Goal: Task Accomplishment & Management: Manage account settings

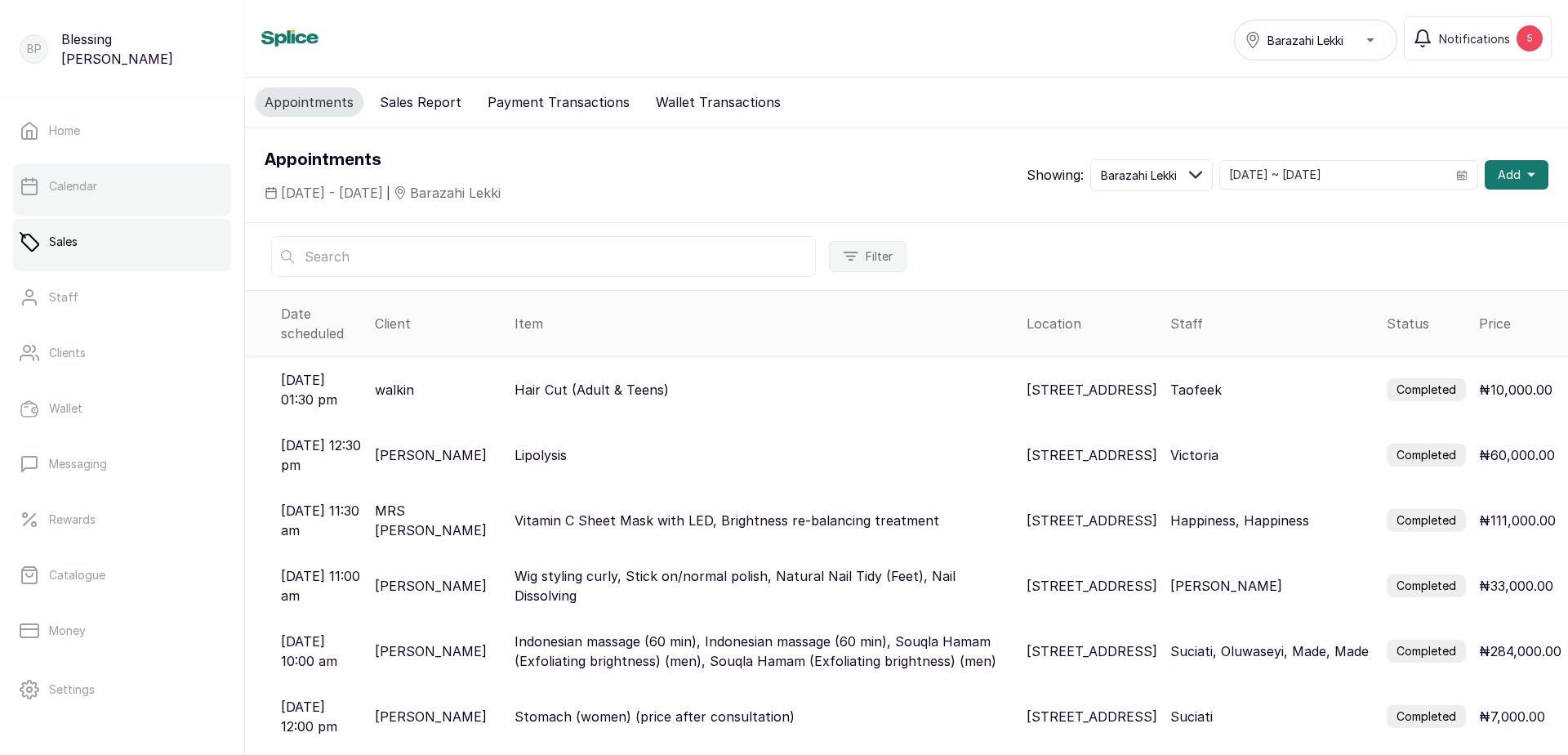
click at [101, 203] on link "Calendar" at bounding box center [122, 186] width 218 height 46
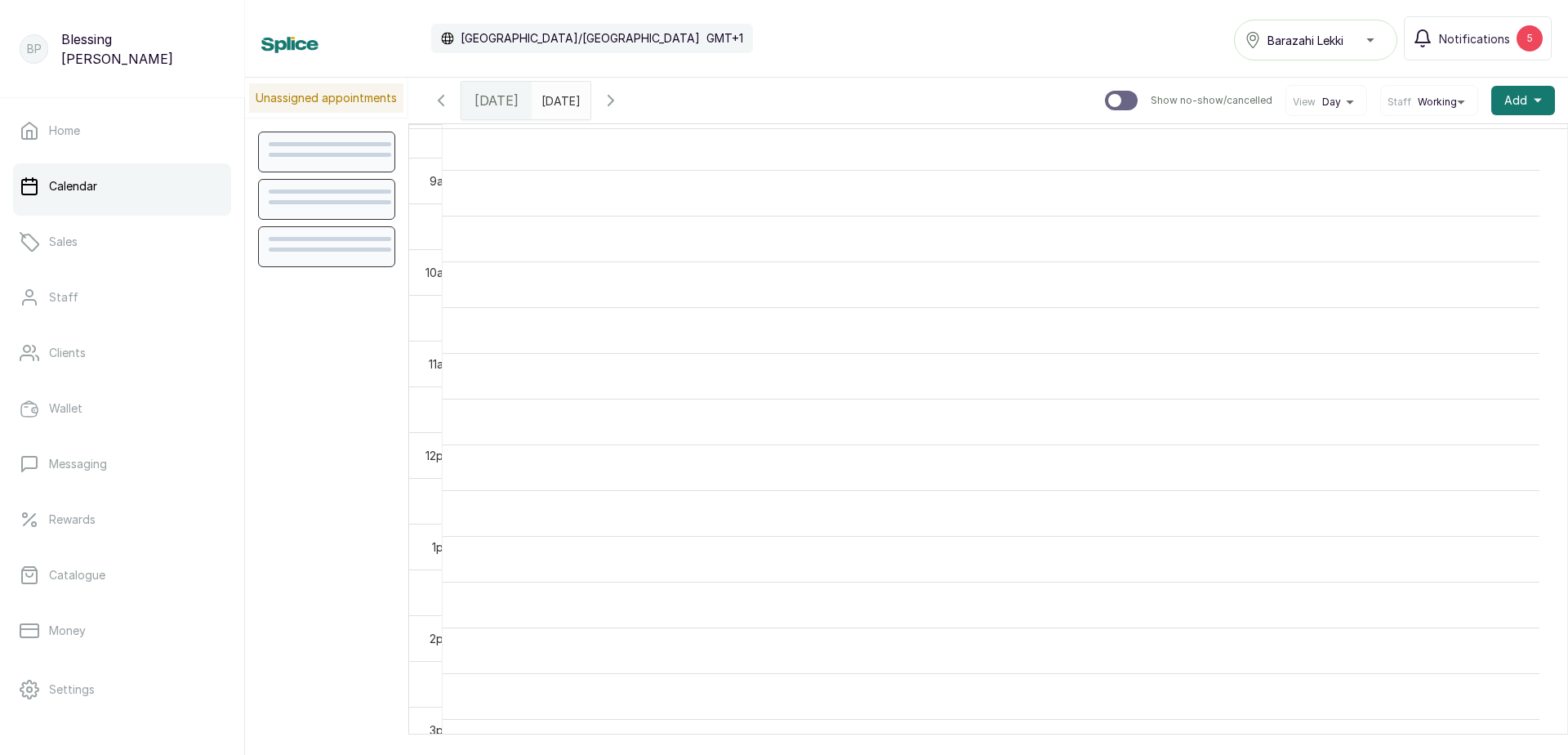
scroll to position [795, 0]
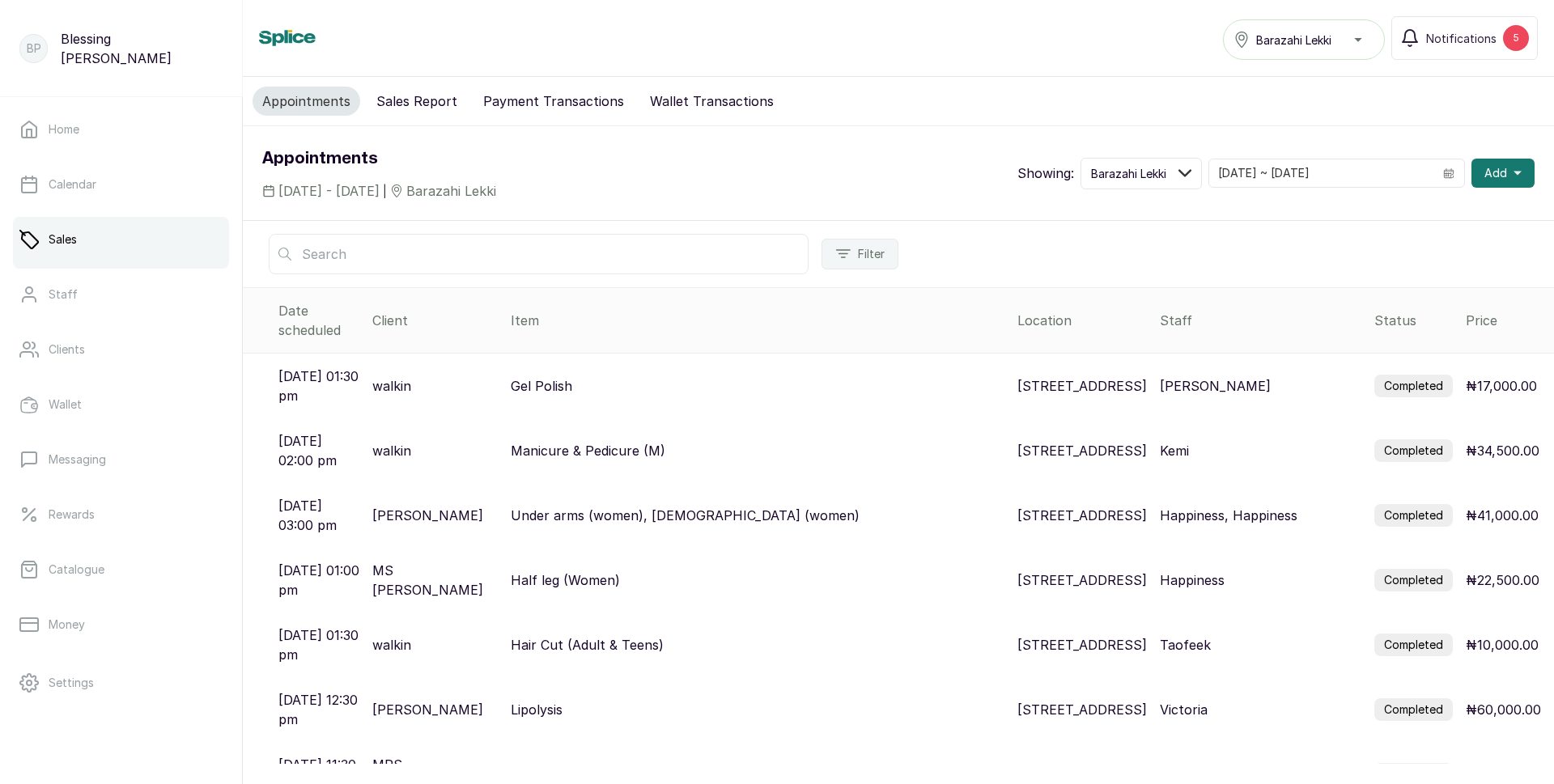
click at [1477, 376] on p "₦17,000.00" at bounding box center [1502, 385] width 71 height 19
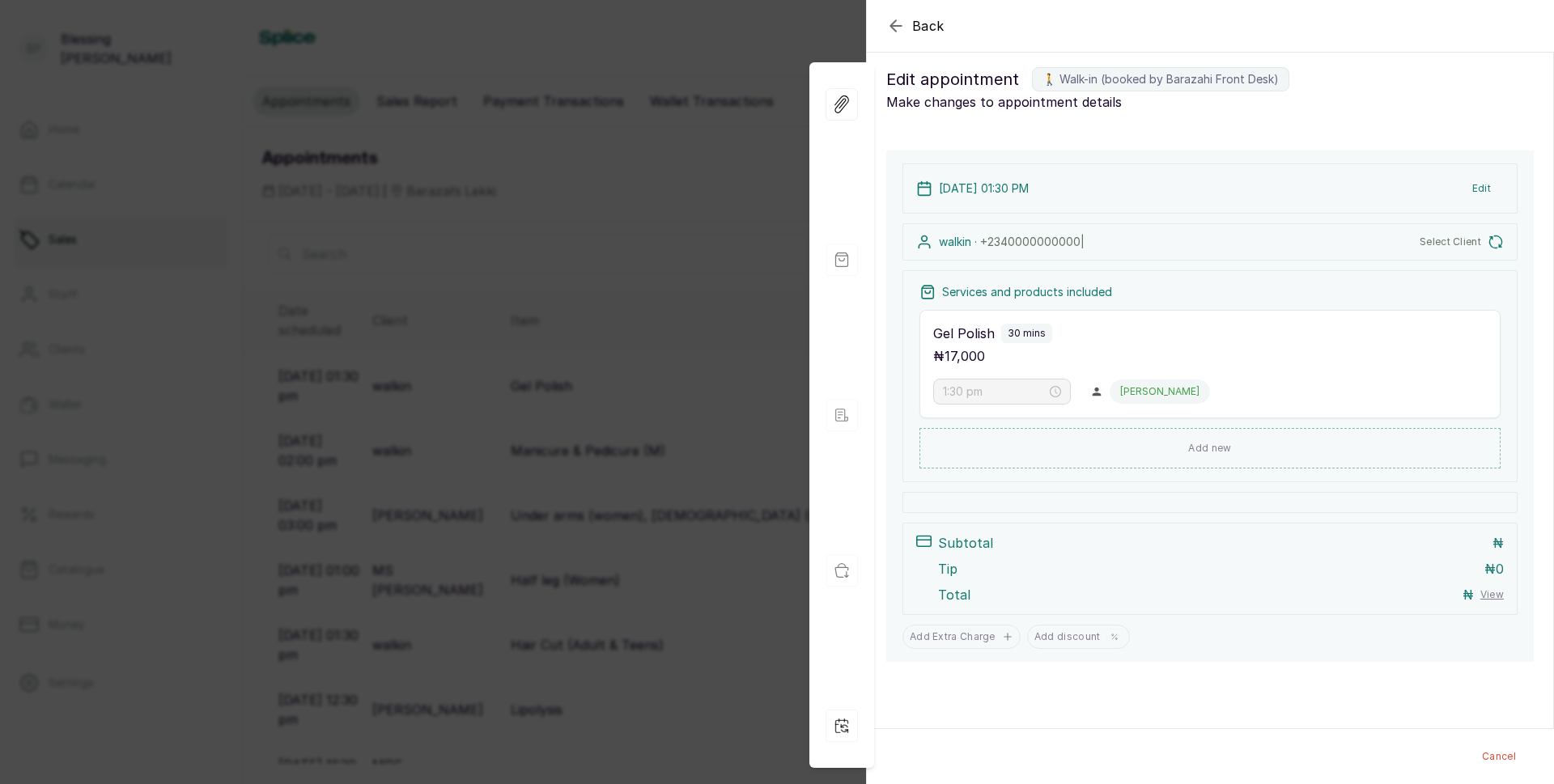
scroll to position [14, 0]
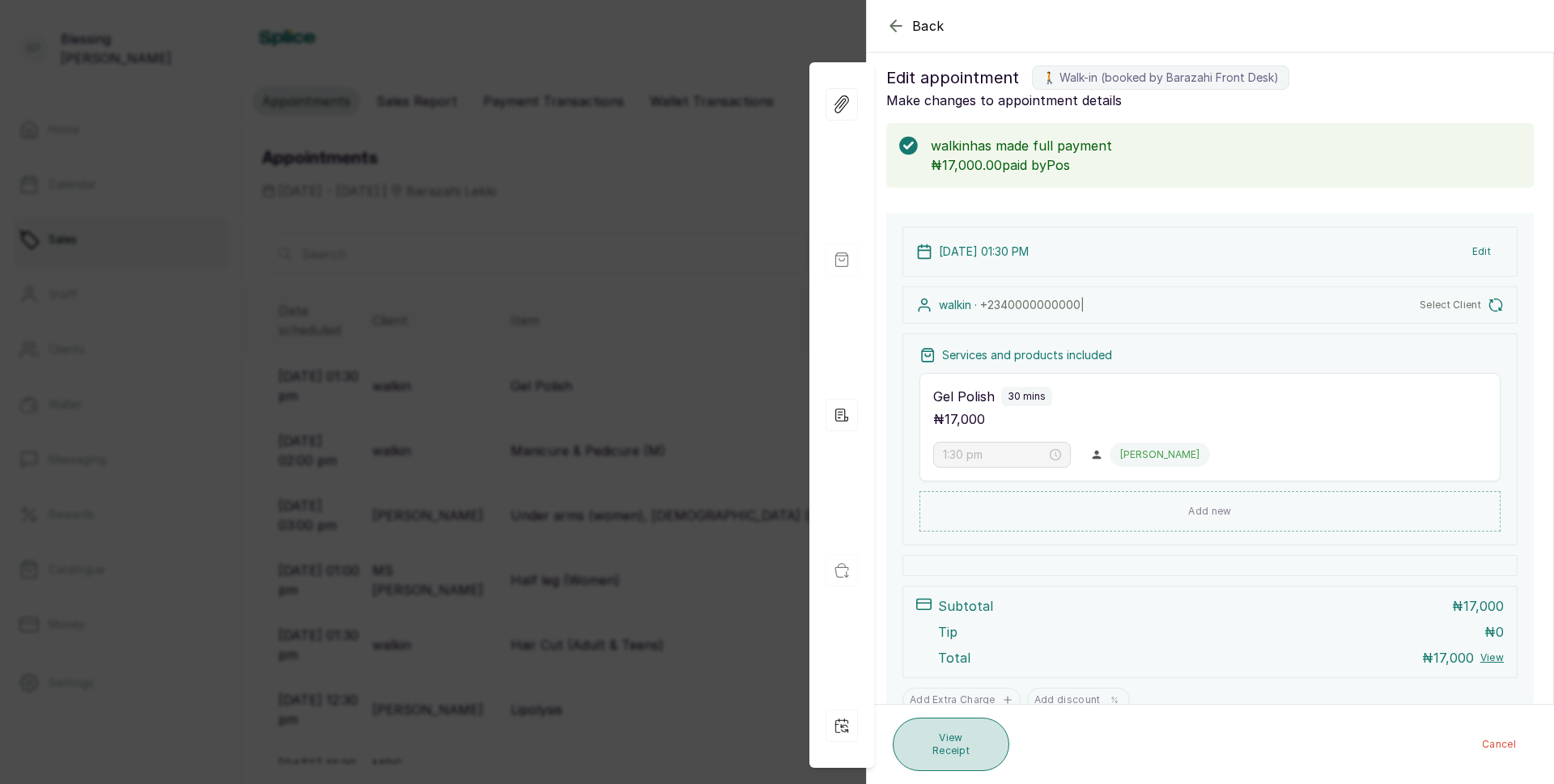
click at [943, 752] on button "View Receipt" at bounding box center [950, 744] width 116 height 53
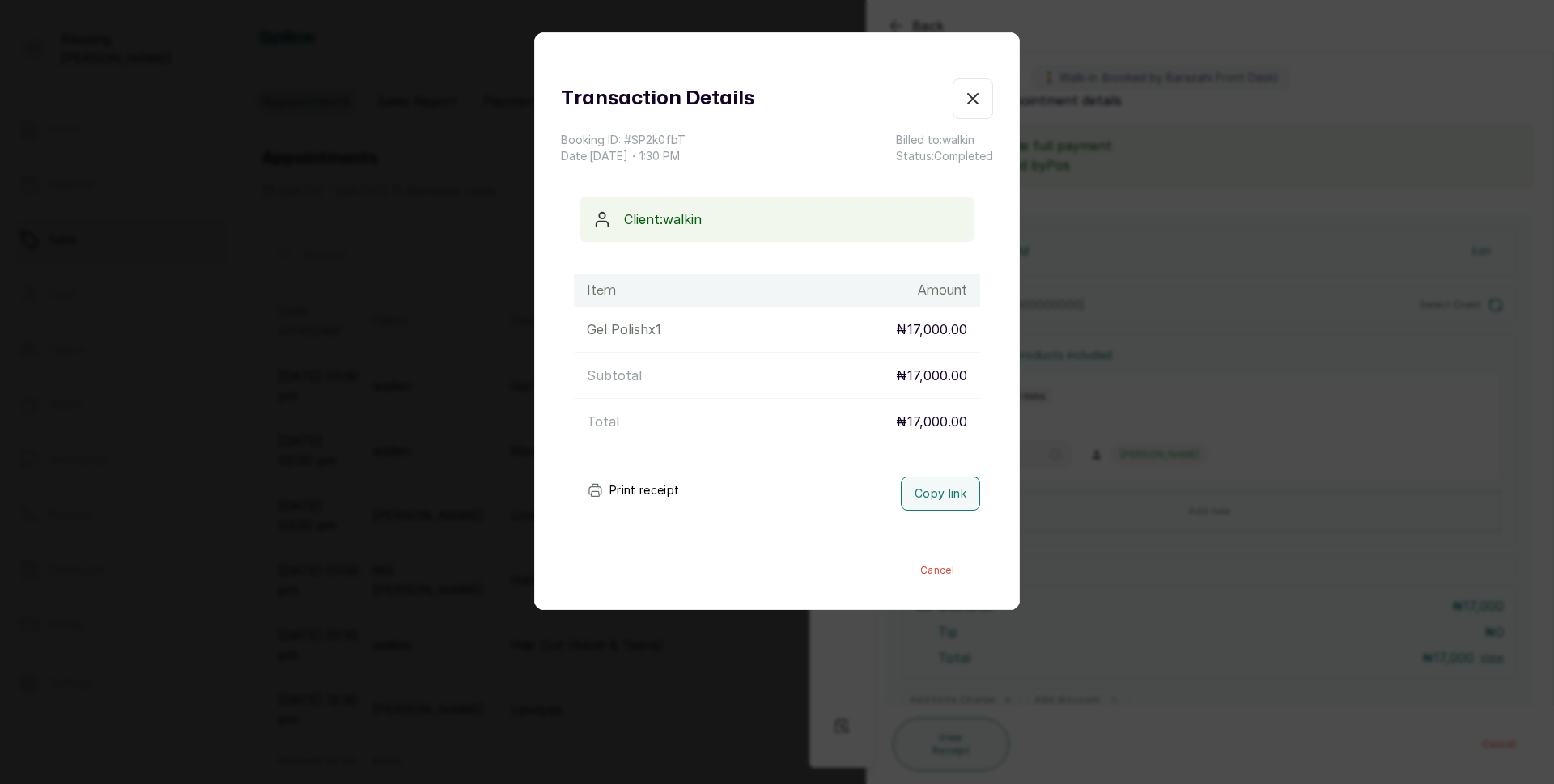
click at [626, 490] on button "Print receipt" at bounding box center [633, 489] width 119 height 32
click at [963, 95] on icon "button" at bounding box center [972, 98] width 19 height 19
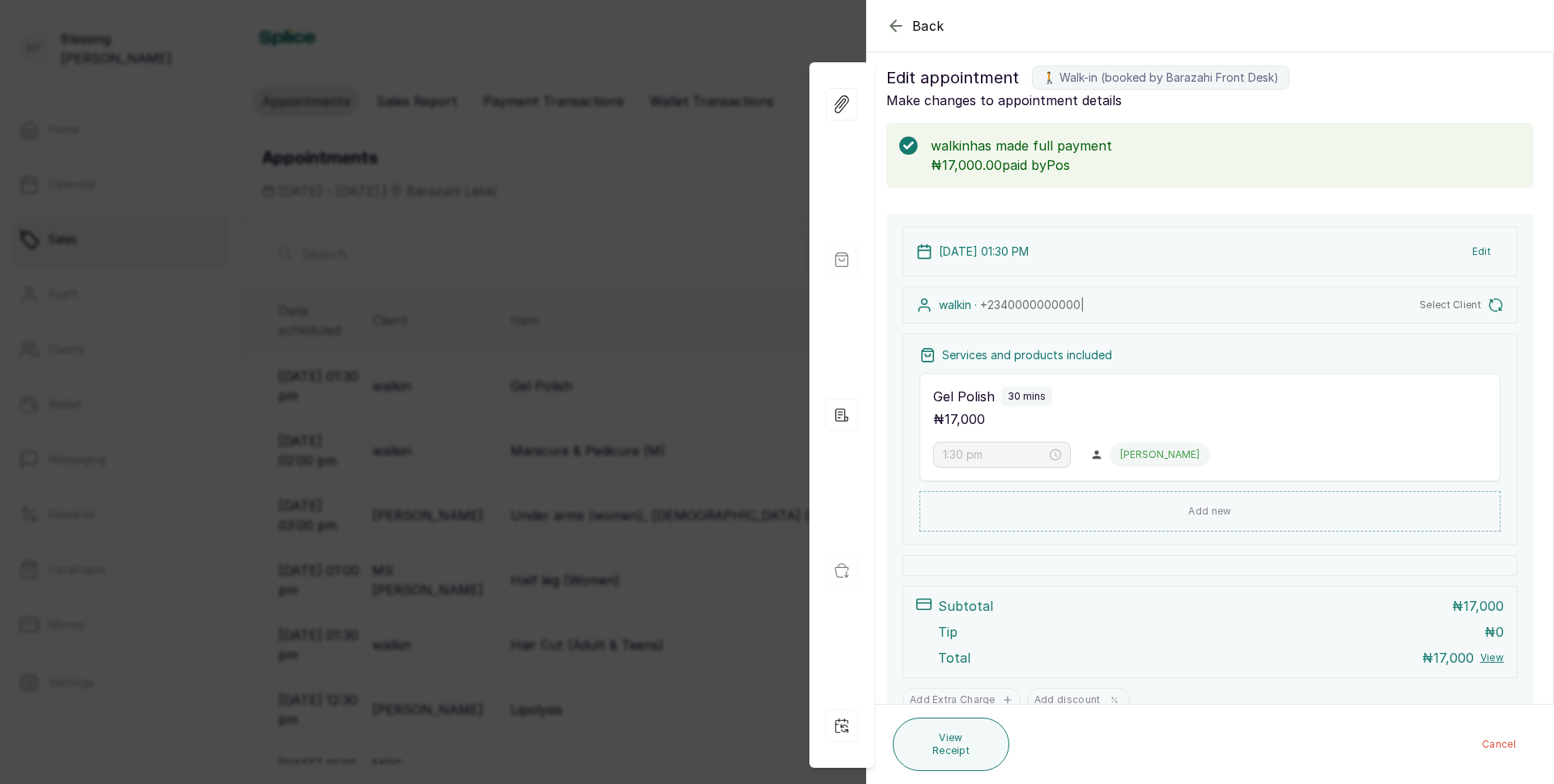
click at [897, 27] on icon "button" at bounding box center [896, 25] width 19 height 19
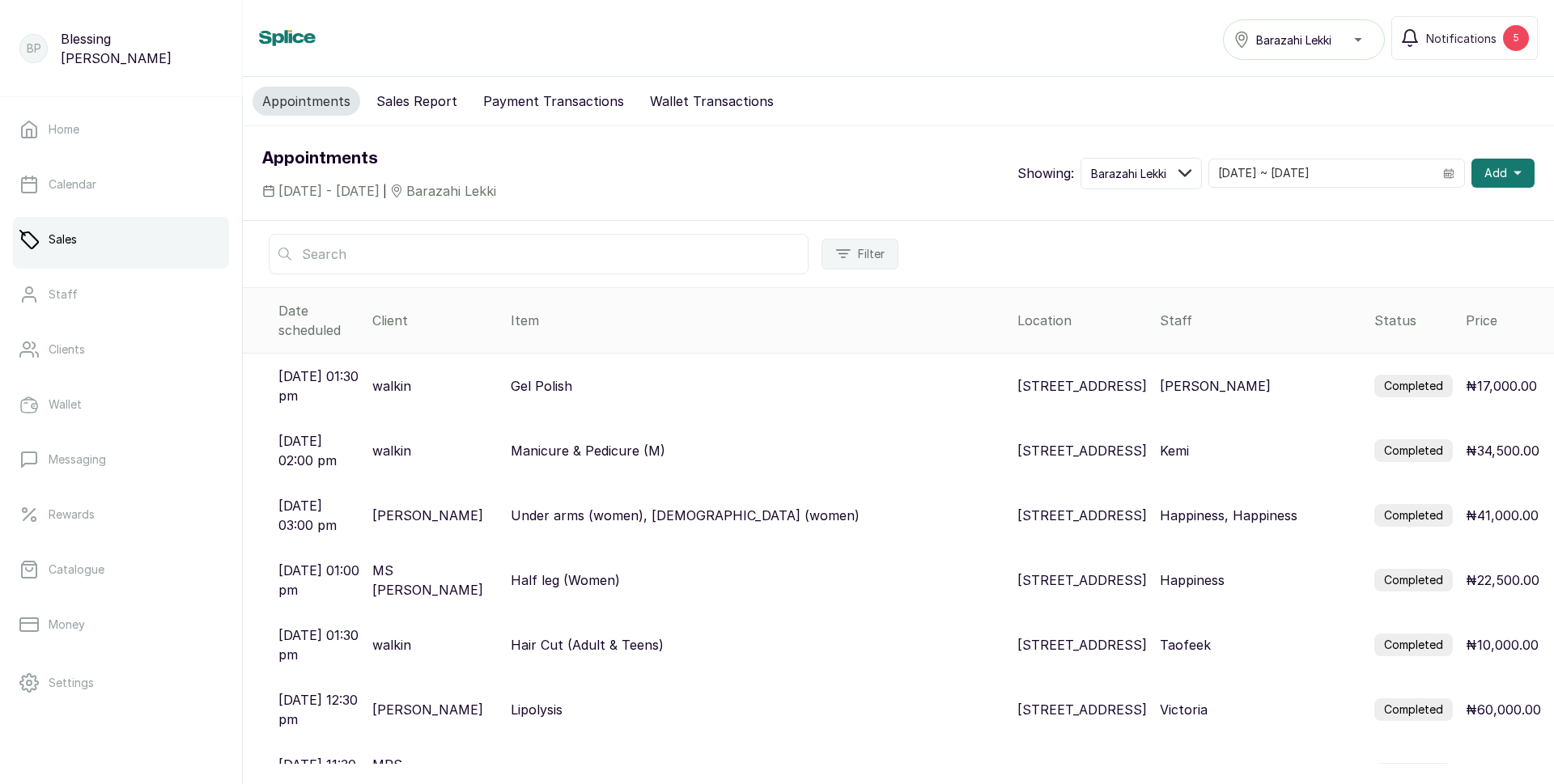
click at [1410, 439] on label "Completed" at bounding box center [1414, 450] width 79 height 22
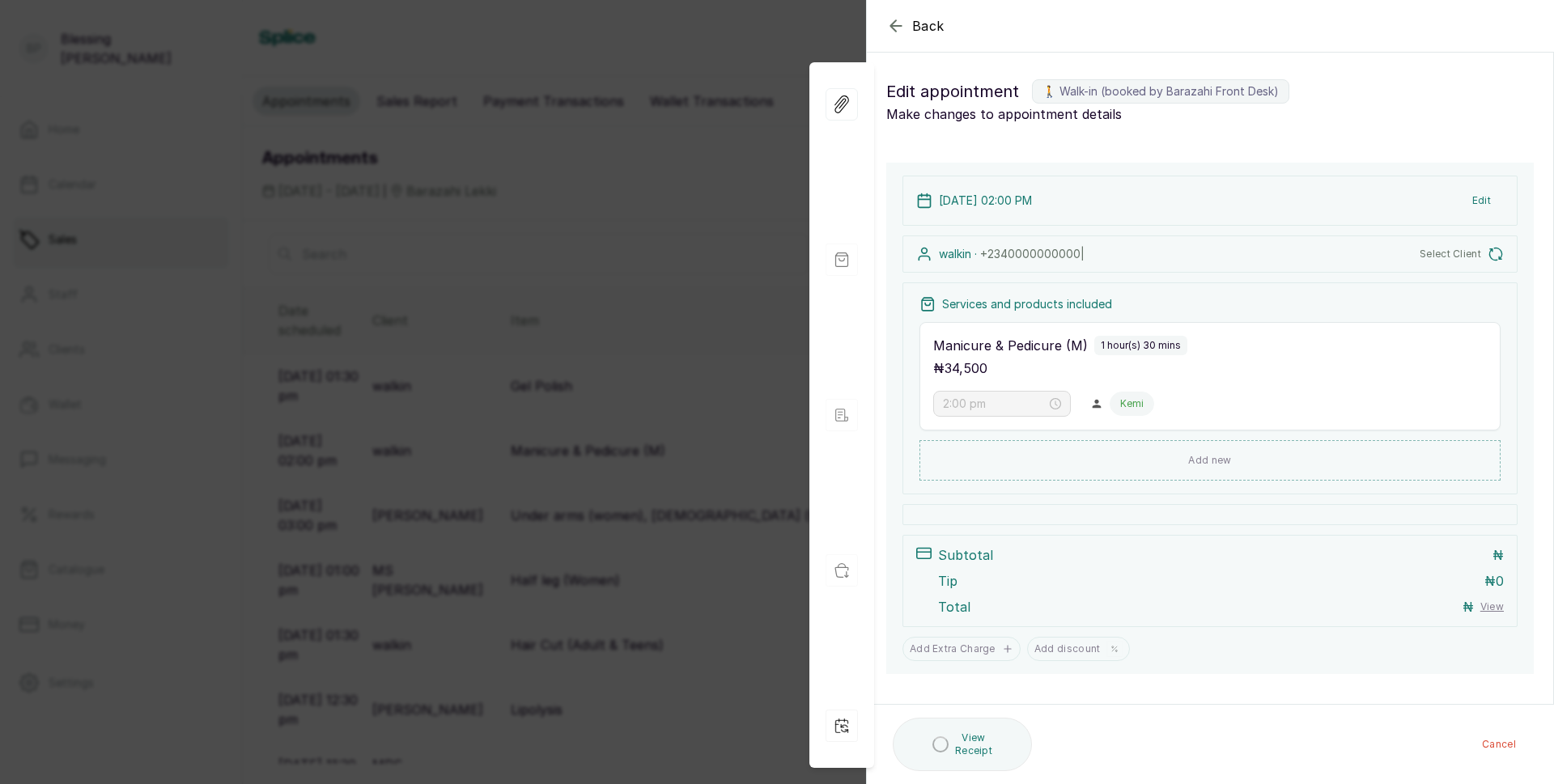
type input "2:00 pm"
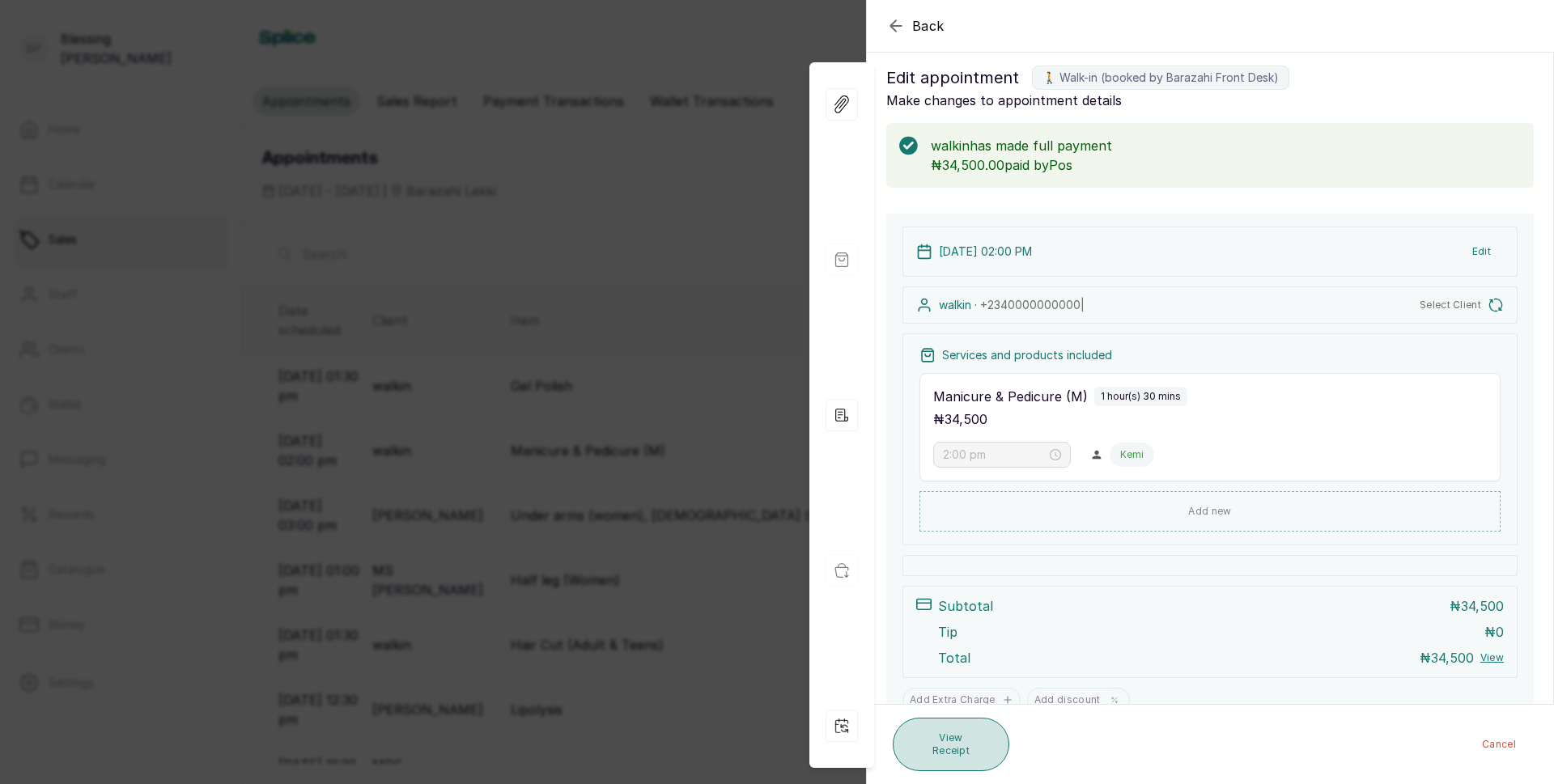
click at [948, 748] on button "View Receipt" at bounding box center [950, 744] width 116 height 53
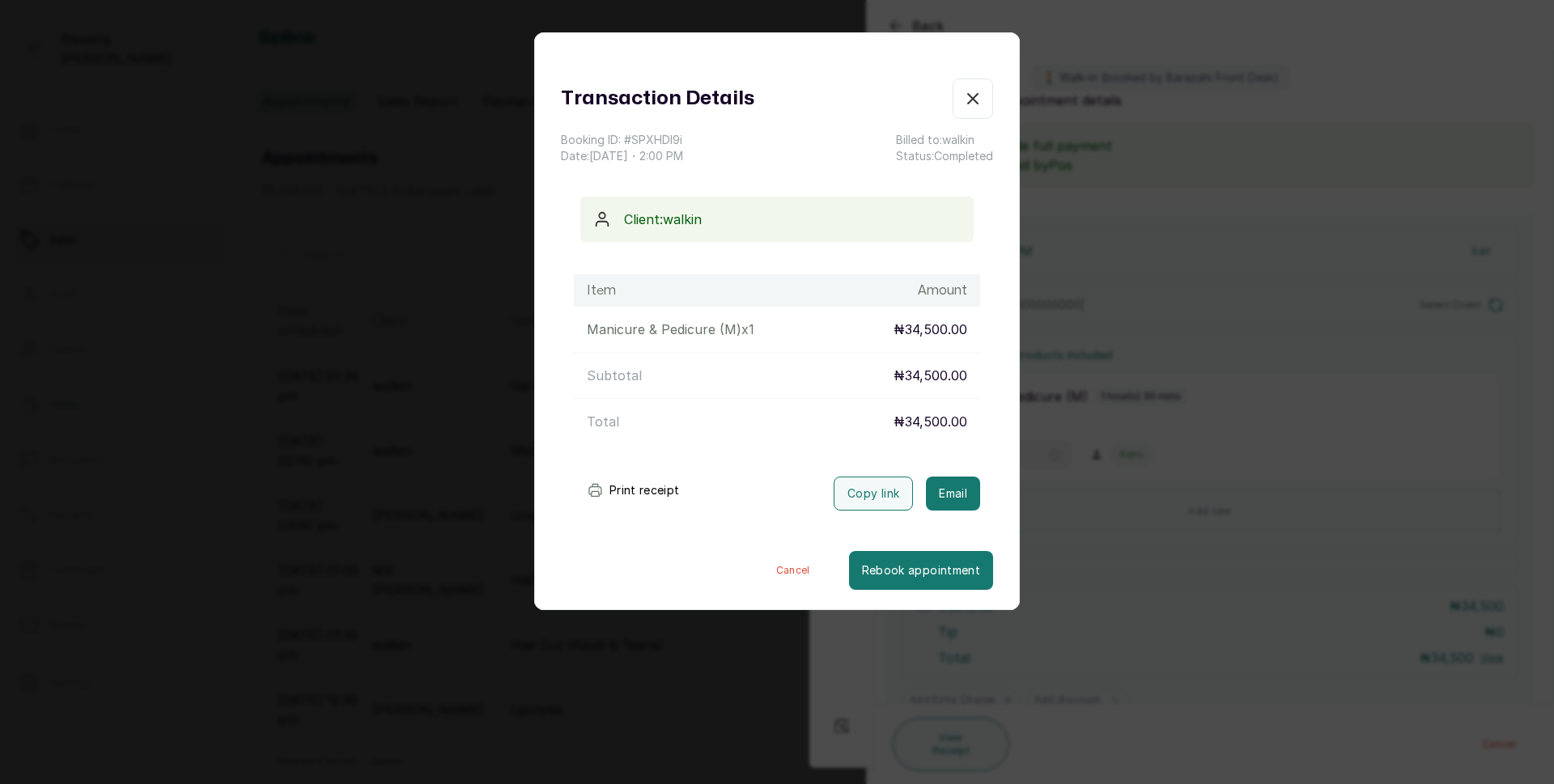
click at [648, 490] on button "Print receipt" at bounding box center [633, 489] width 119 height 32
click at [968, 112] on button "🚶 Walk-in (booked by Barazahi Front Desk)" at bounding box center [973, 99] width 41 height 41
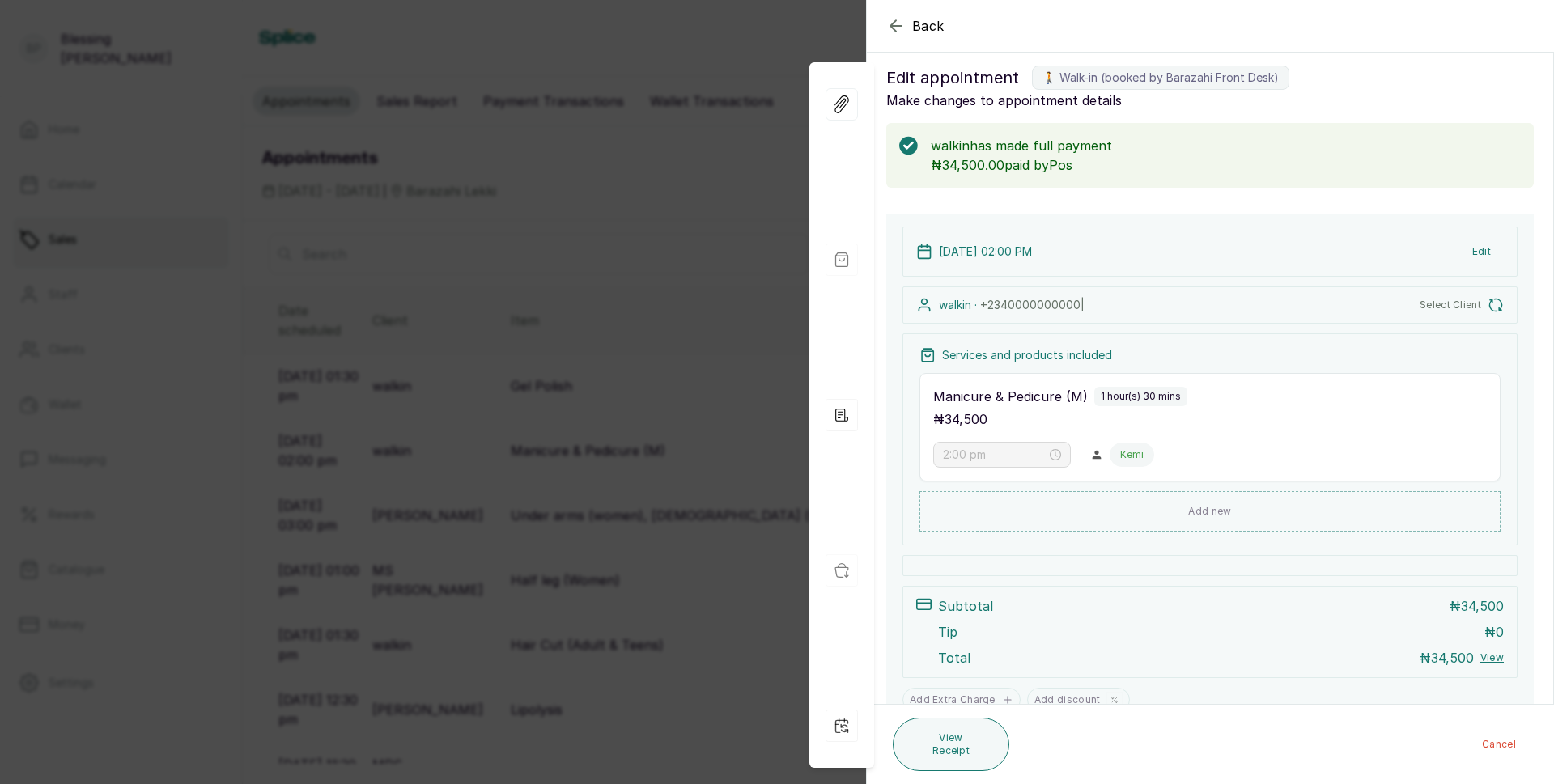
click at [887, 25] on icon "button" at bounding box center [896, 25] width 19 height 19
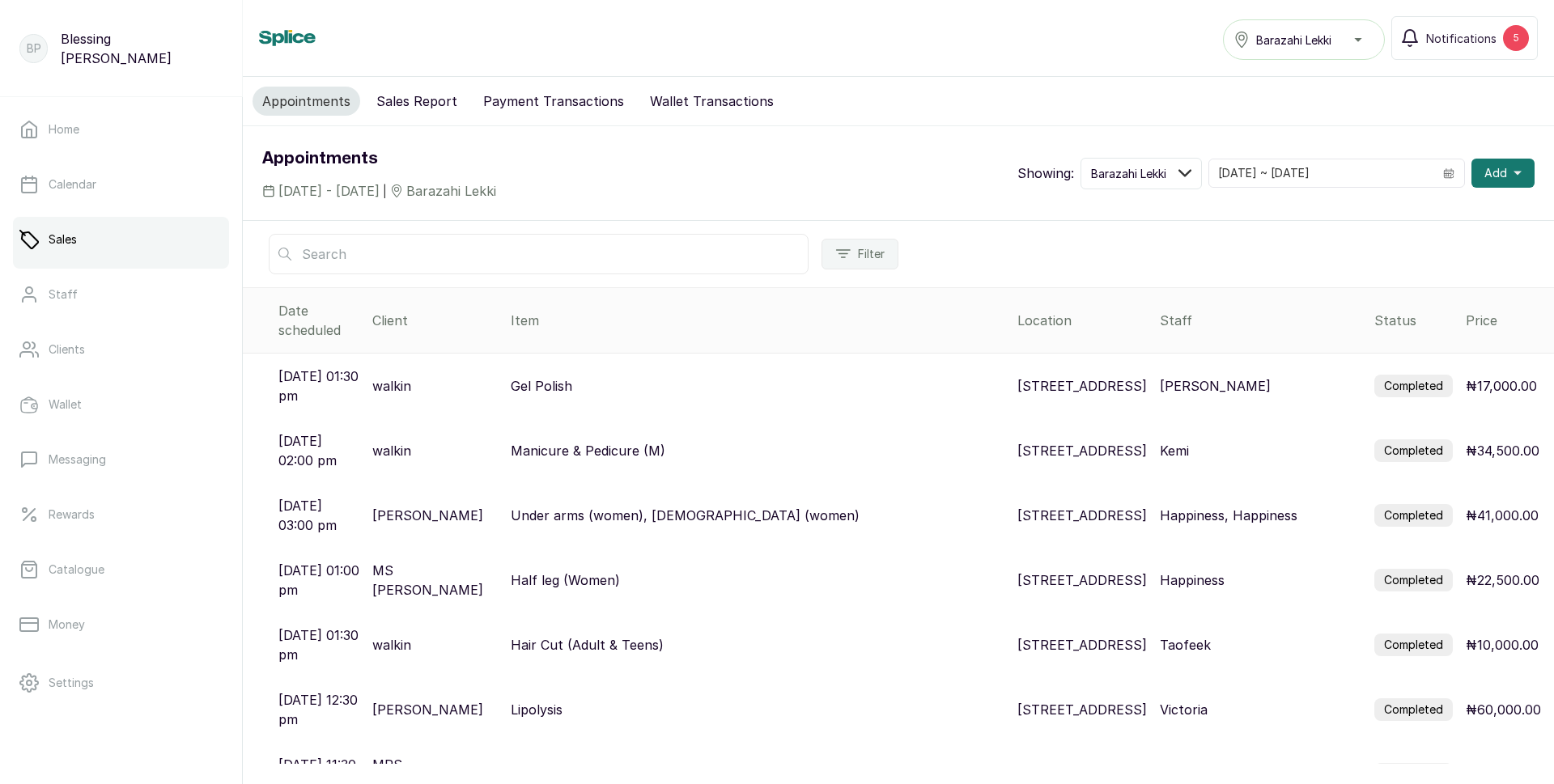
click at [1404, 504] on label "Completed" at bounding box center [1414, 514] width 79 height 22
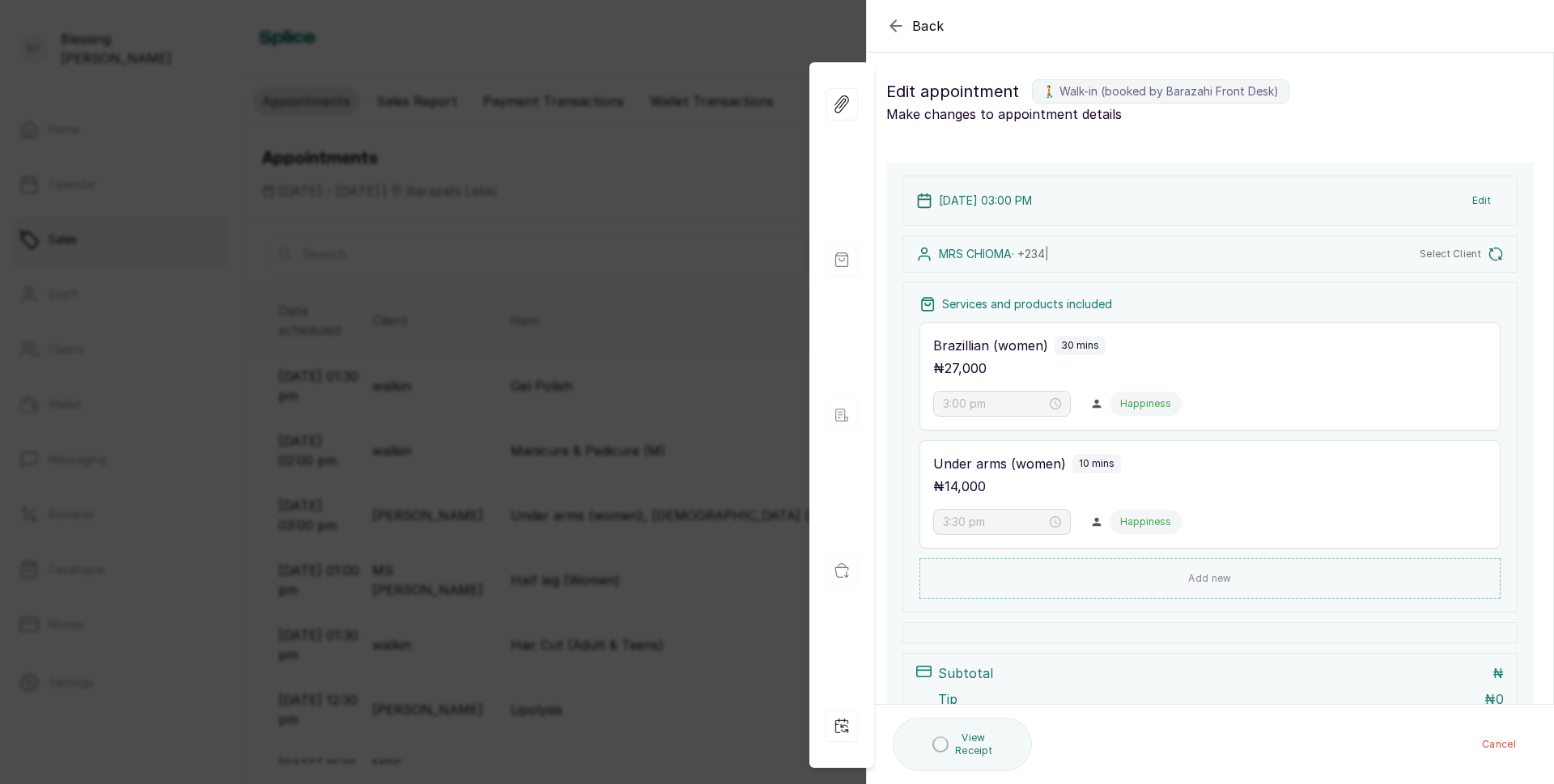
type input "3:00 pm"
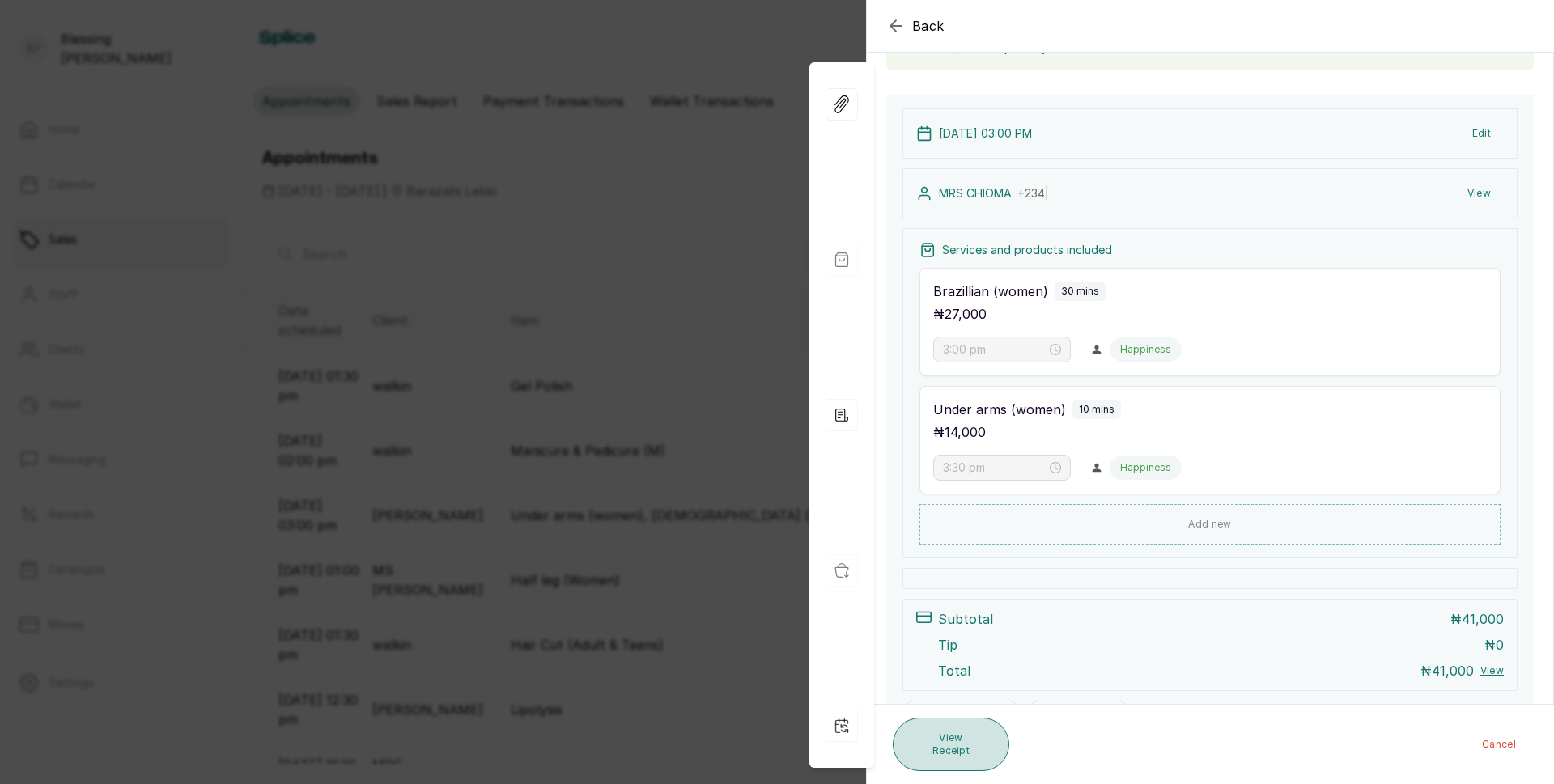
click at [955, 754] on button "View Receipt" at bounding box center [950, 744] width 116 height 53
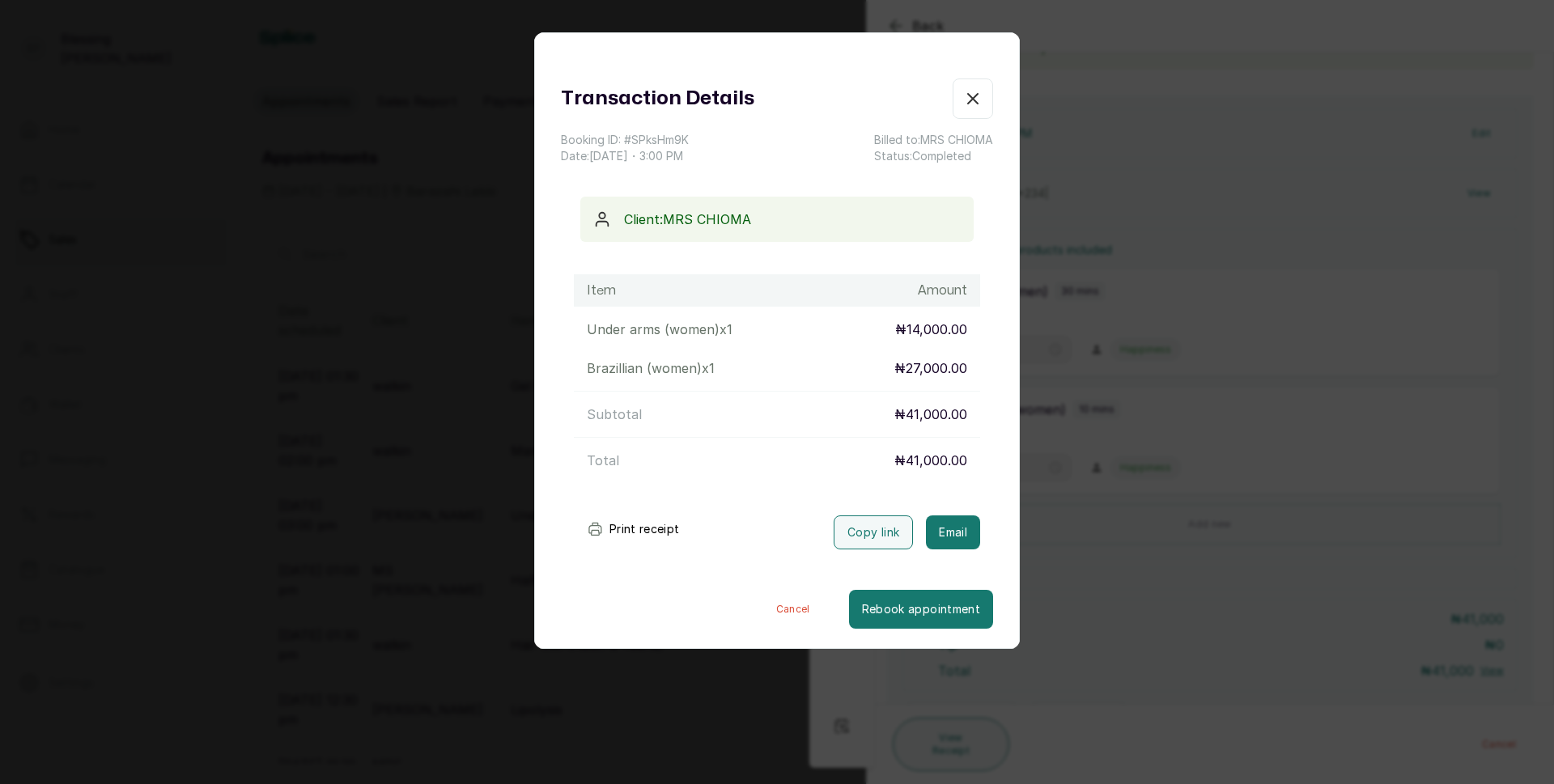
click at [613, 528] on button "Print receipt" at bounding box center [633, 528] width 119 height 32
click at [963, 95] on icon "button" at bounding box center [972, 98] width 19 height 19
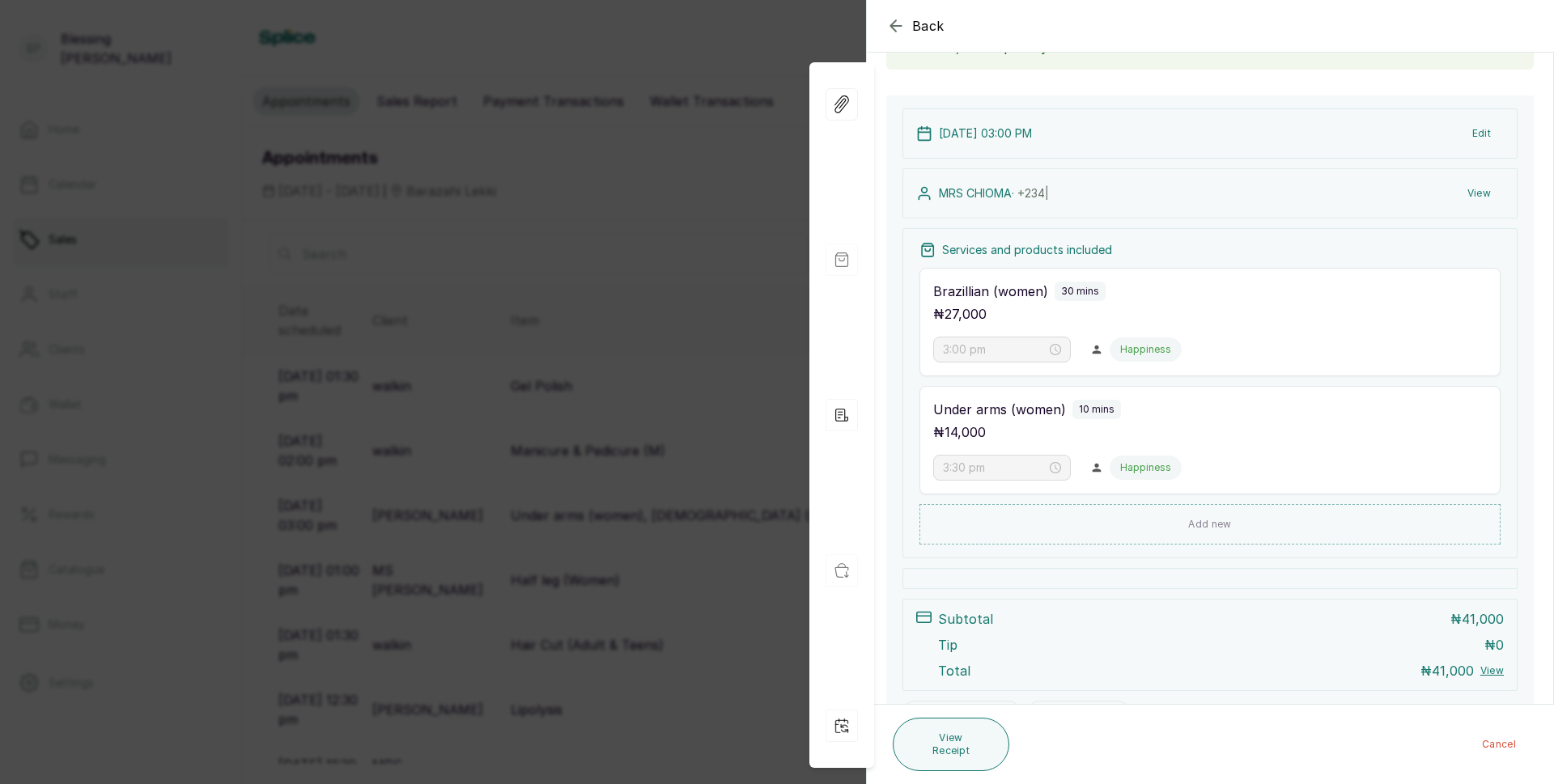
click at [889, 22] on icon "button" at bounding box center [896, 25] width 19 height 19
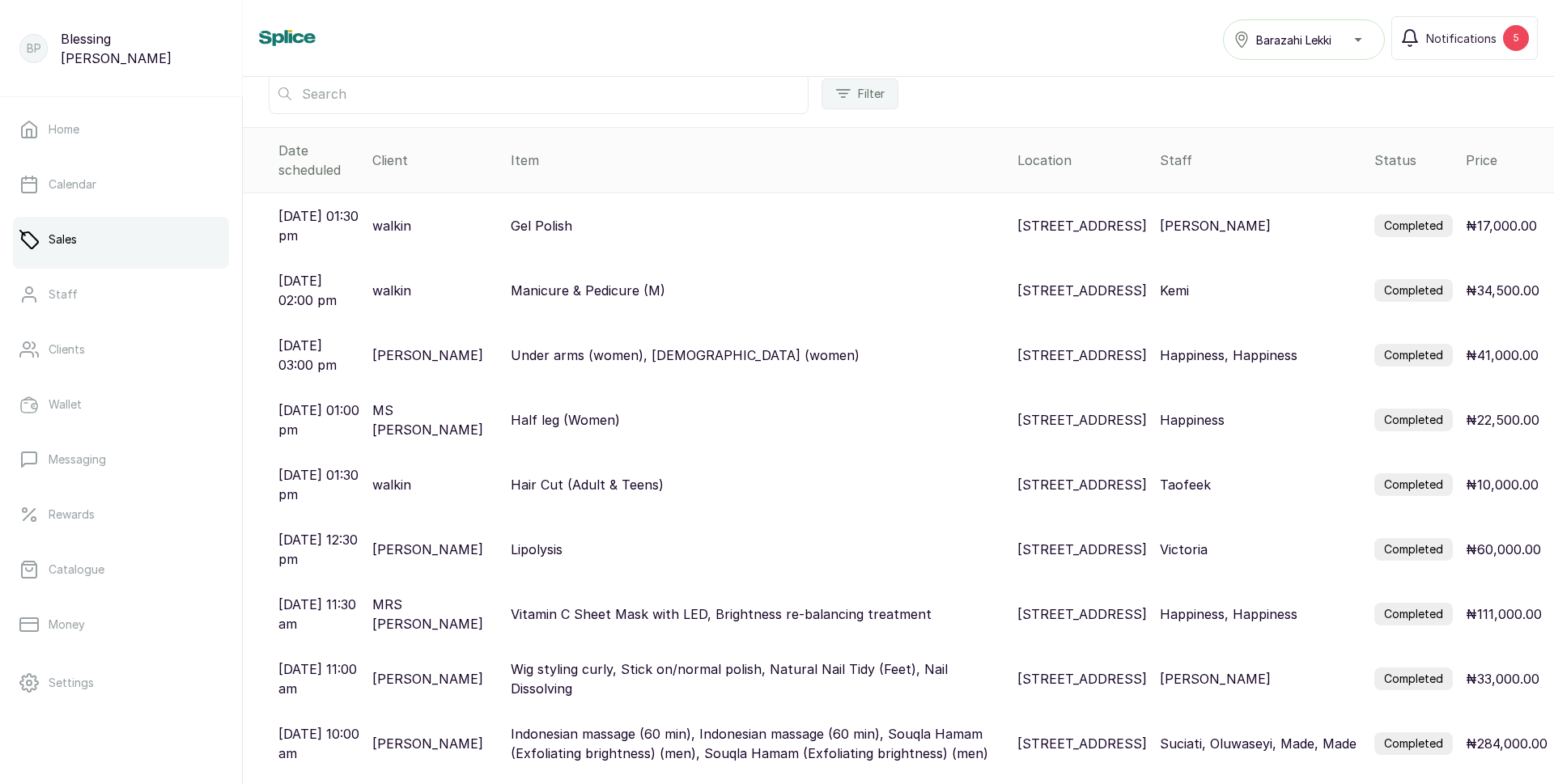
scroll to position [162, 0]
click at [1391, 407] on label "Completed" at bounding box center [1414, 417] width 79 height 22
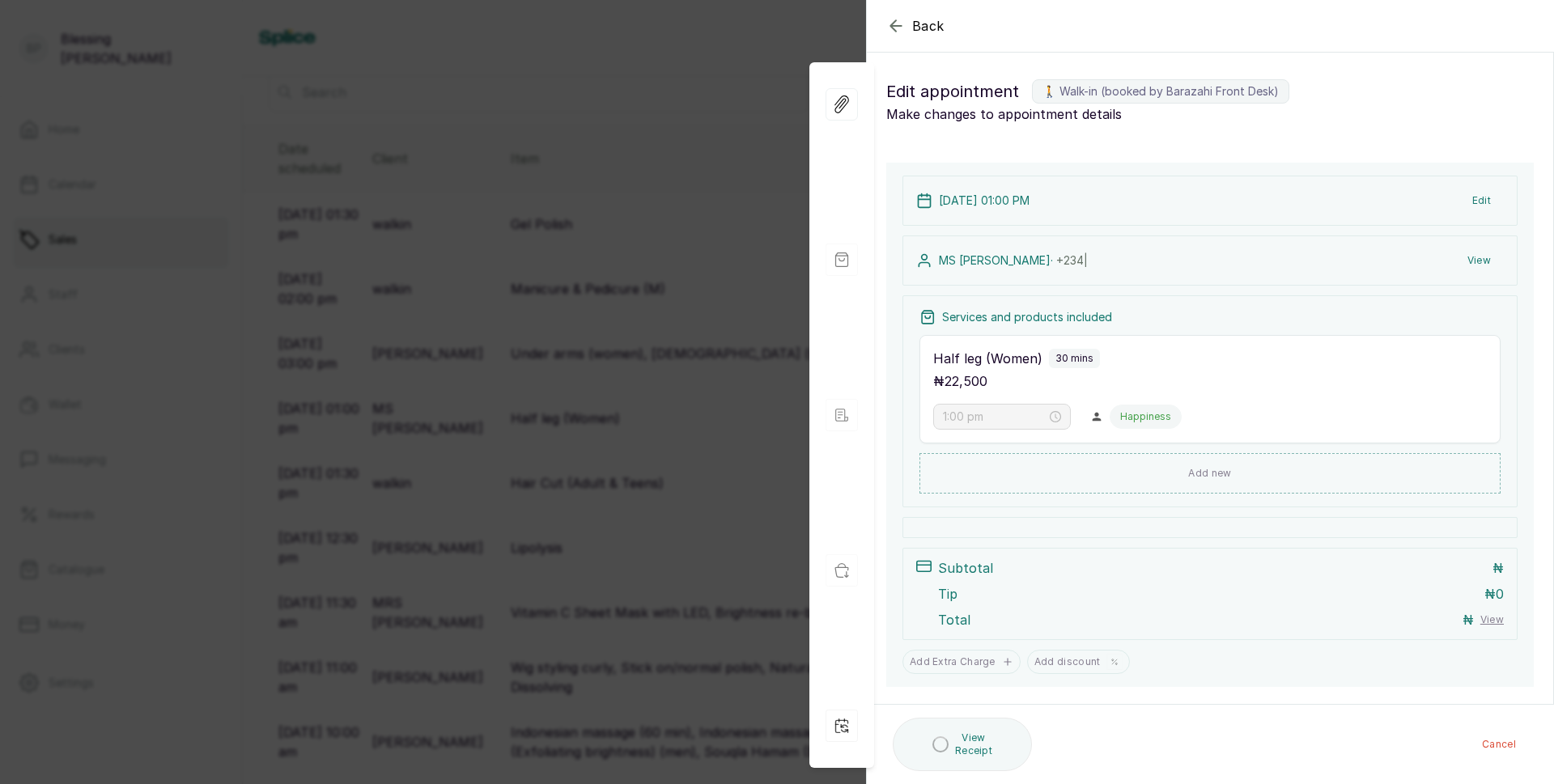
type input "1:00 pm"
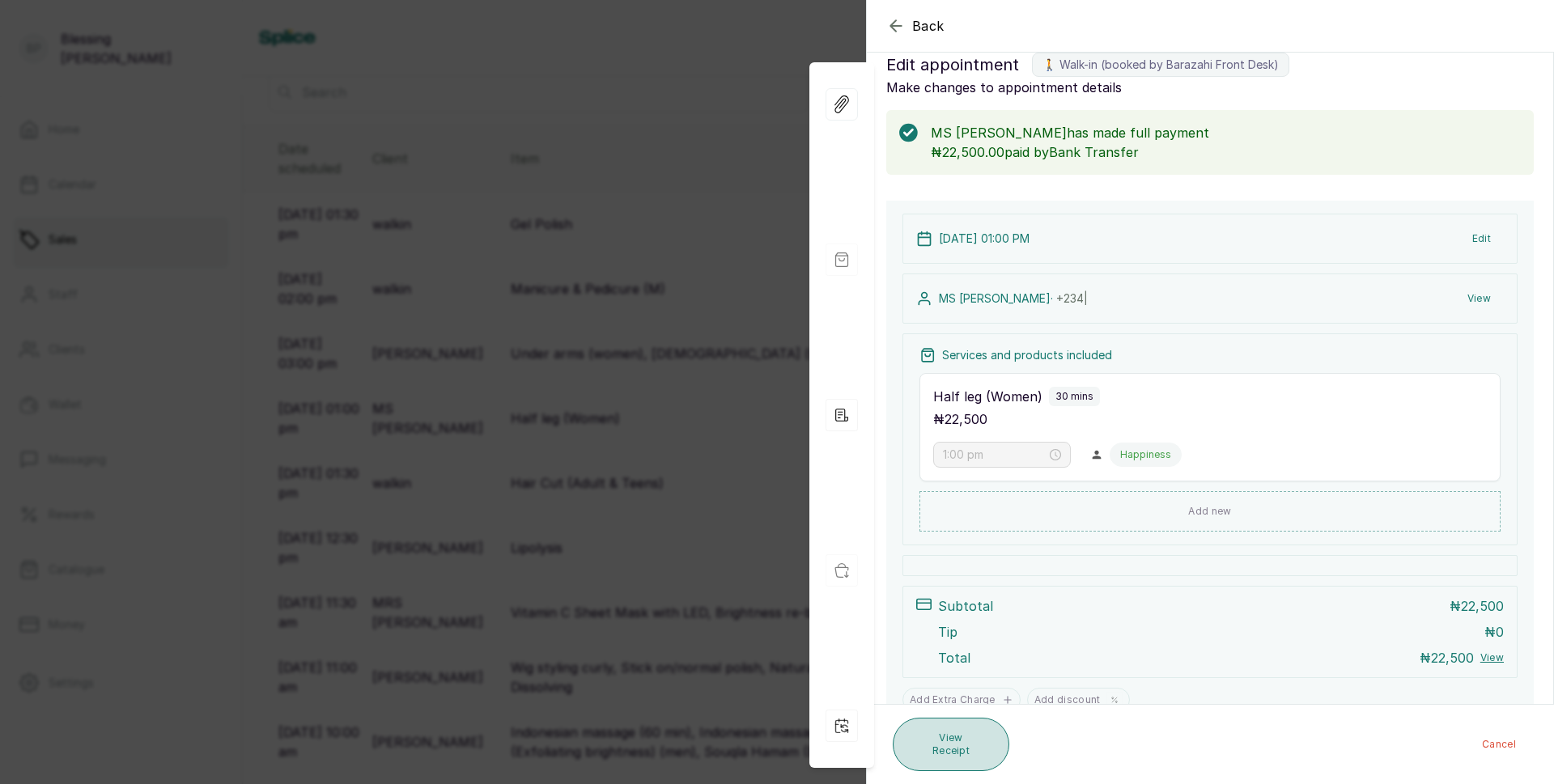
click at [946, 749] on button "View Receipt" at bounding box center [950, 744] width 116 height 53
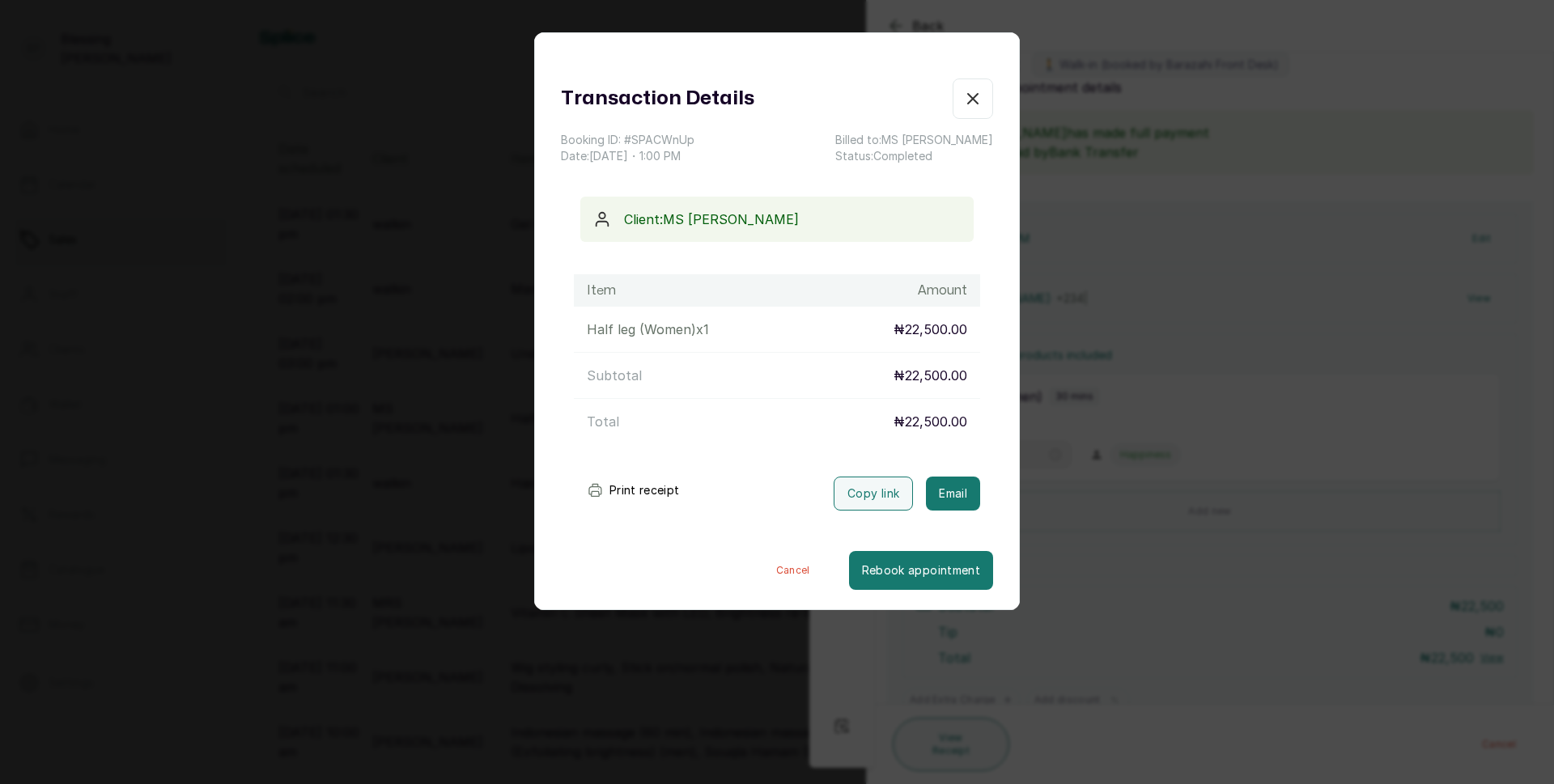
click at [647, 494] on button "Print receipt" at bounding box center [633, 489] width 119 height 32
click at [963, 106] on icon "button" at bounding box center [972, 98] width 19 height 19
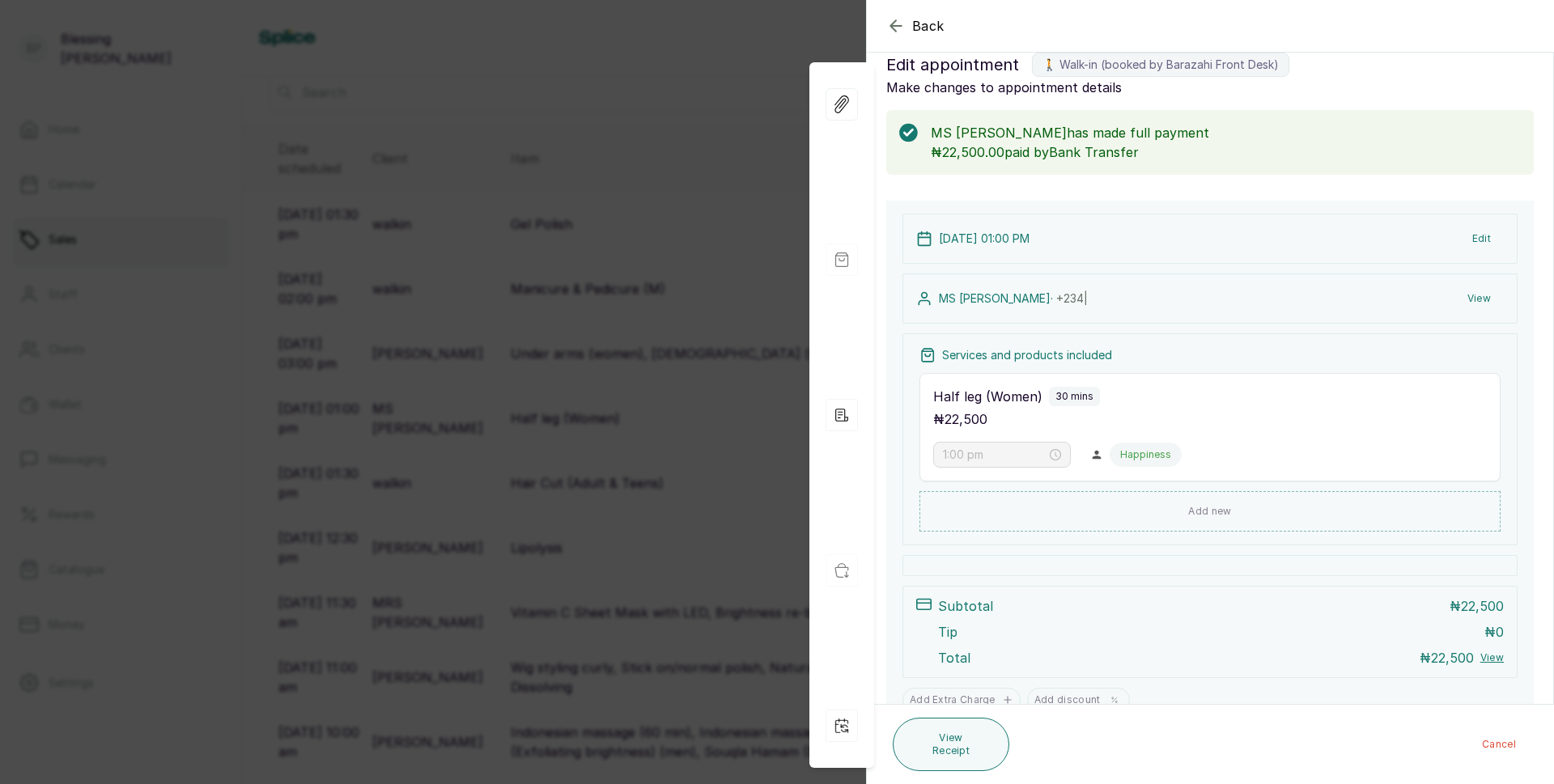
click at [887, 29] on icon "button" at bounding box center [896, 25] width 19 height 19
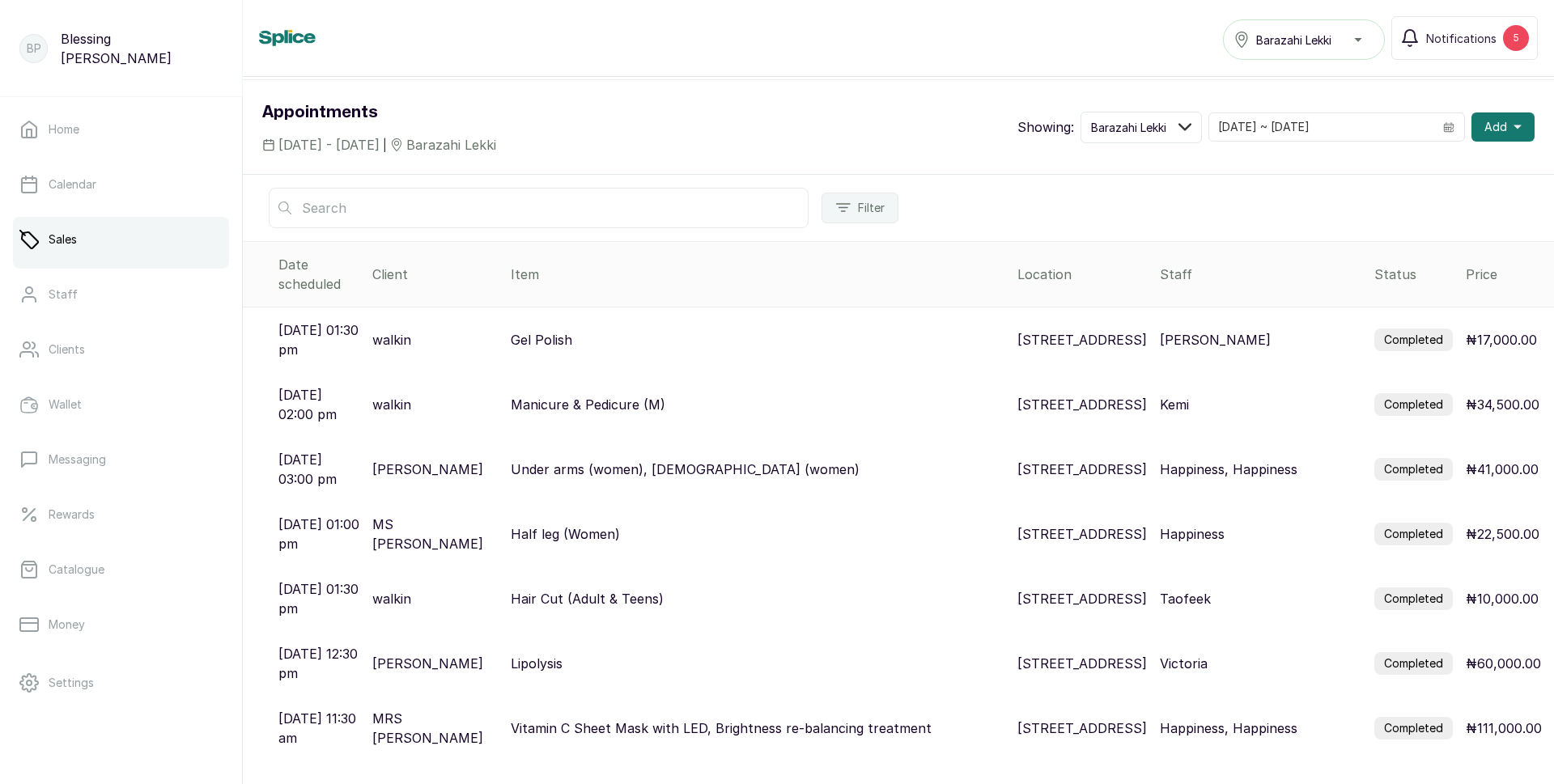
scroll to position [0, 0]
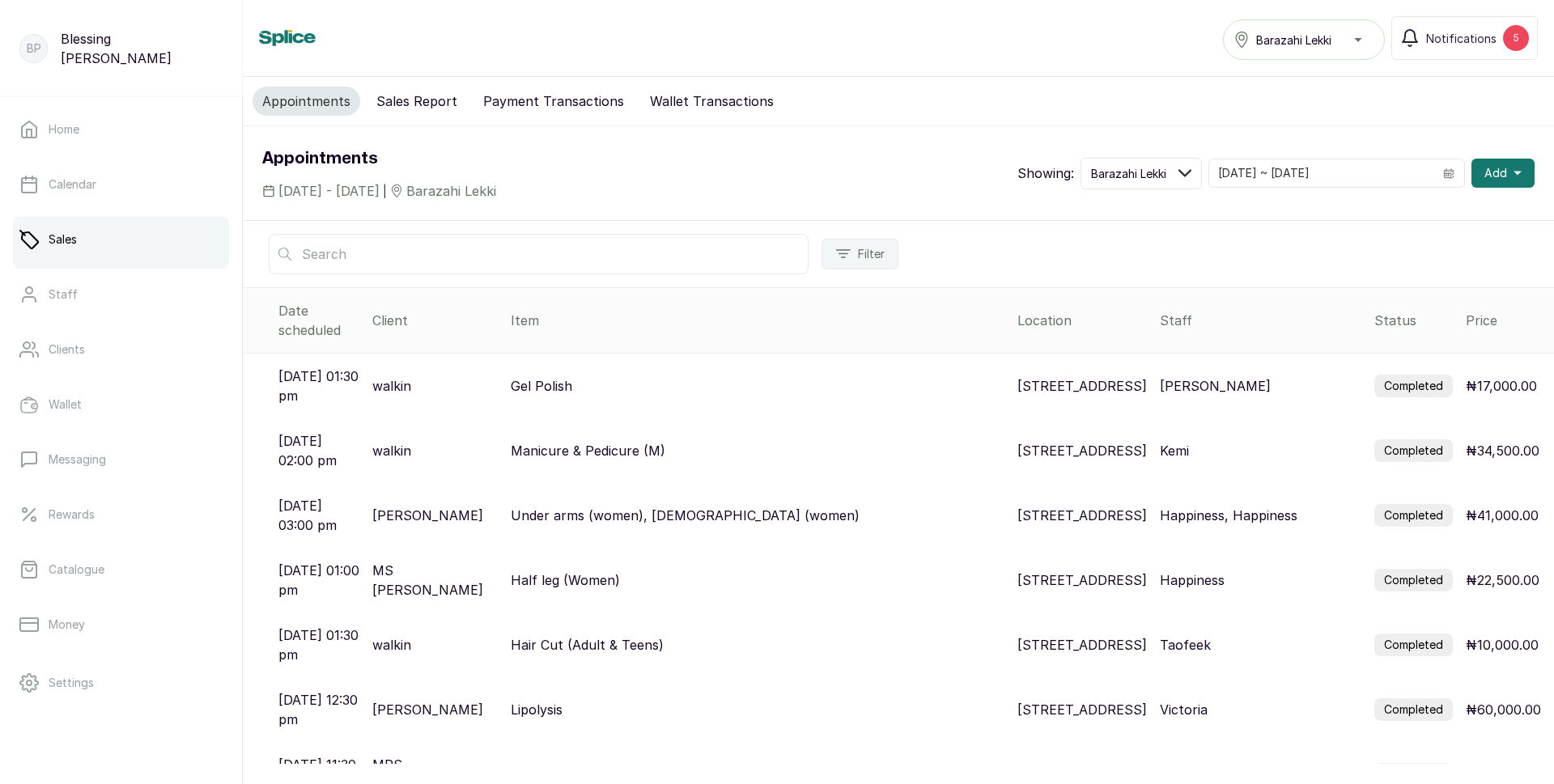
click at [425, 102] on button "Sales Report" at bounding box center [417, 100] width 100 height 29
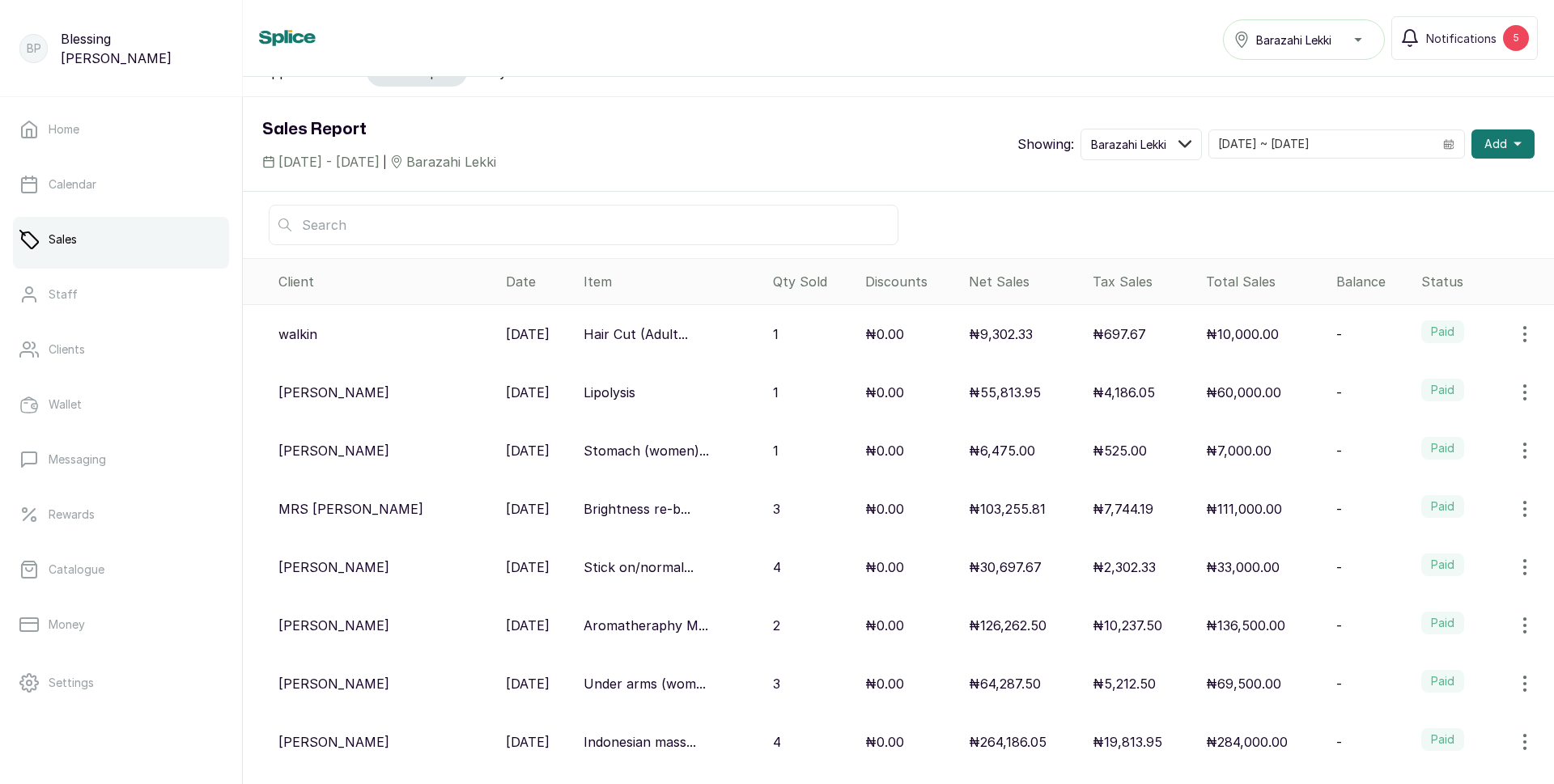
scroll to position [37, 0]
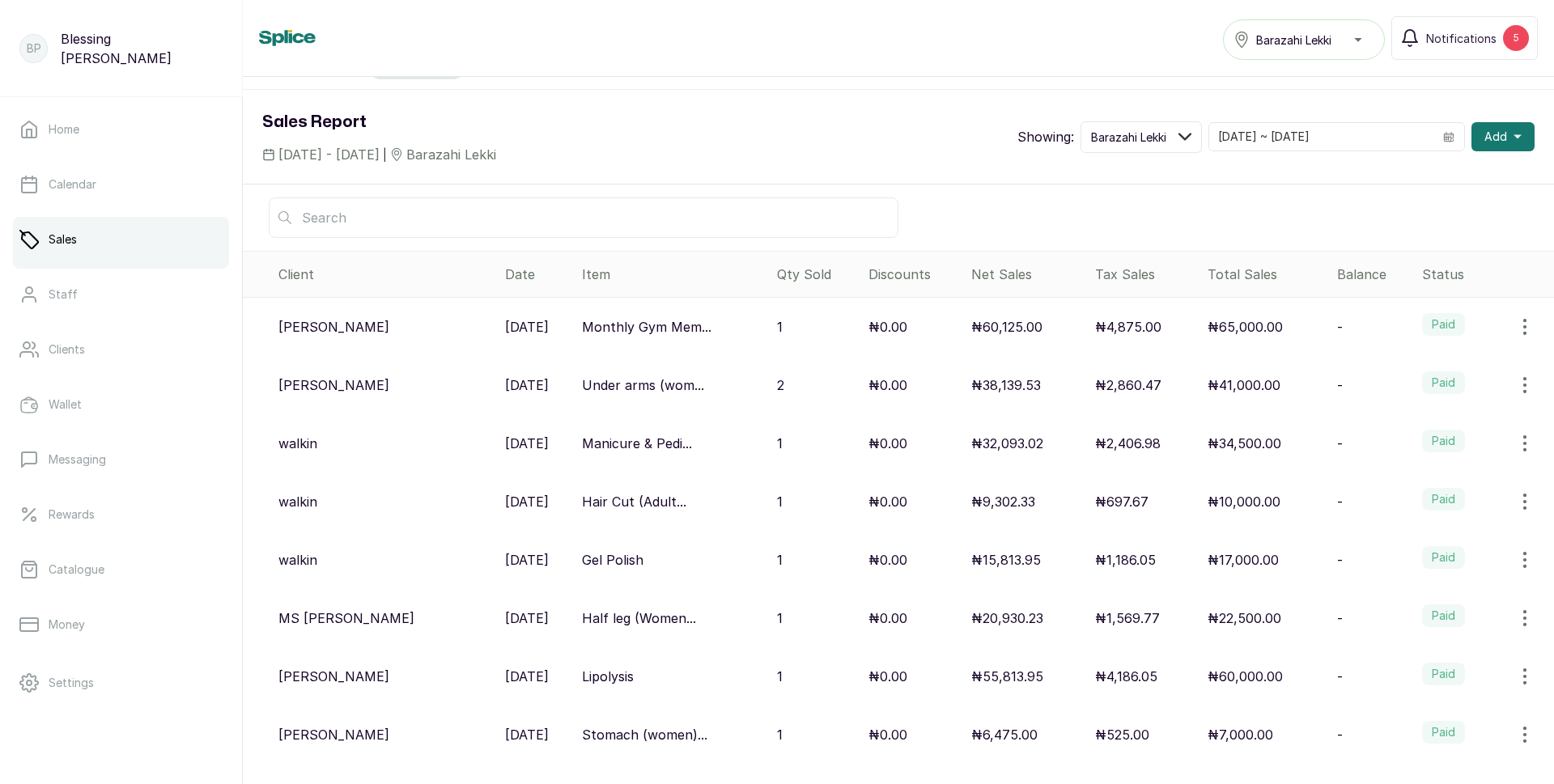
click at [1515, 329] on icon "button" at bounding box center [1524, 326] width 19 height 19
click at [1405, 372] on span "View" at bounding box center [1420, 372] width 29 height 19
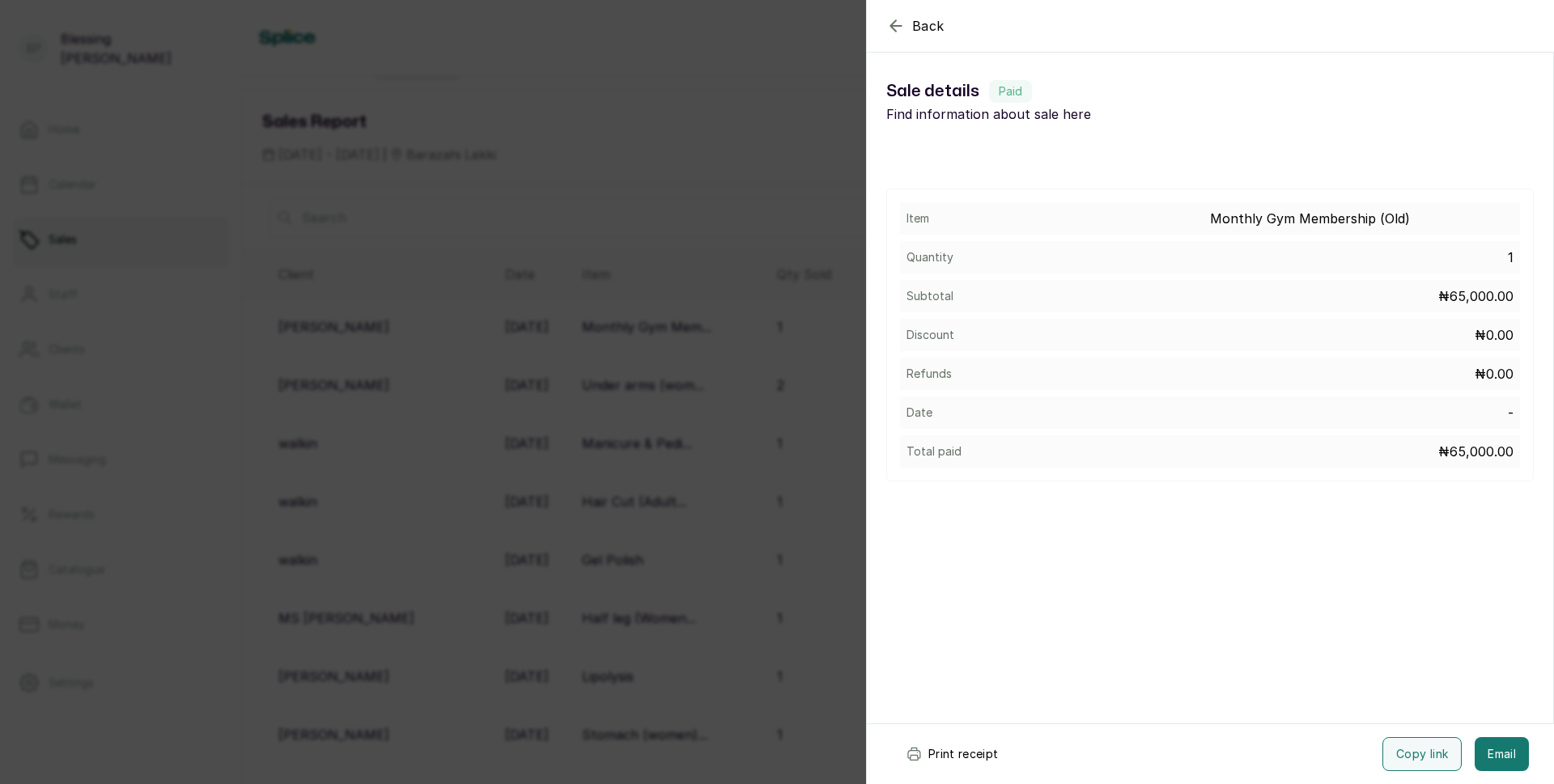
click at [968, 757] on button "Print receipt" at bounding box center [951, 753] width 119 height 34
click at [969, 753] on button "Print receipt" at bounding box center [951, 753] width 119 height 34
click at [936, 753] on button "Print receipt" at bounding box center [951, 753] width 119 height 34
click at [896, 27] on icon "button" at bounding box center [896, 25] width 19 height 19
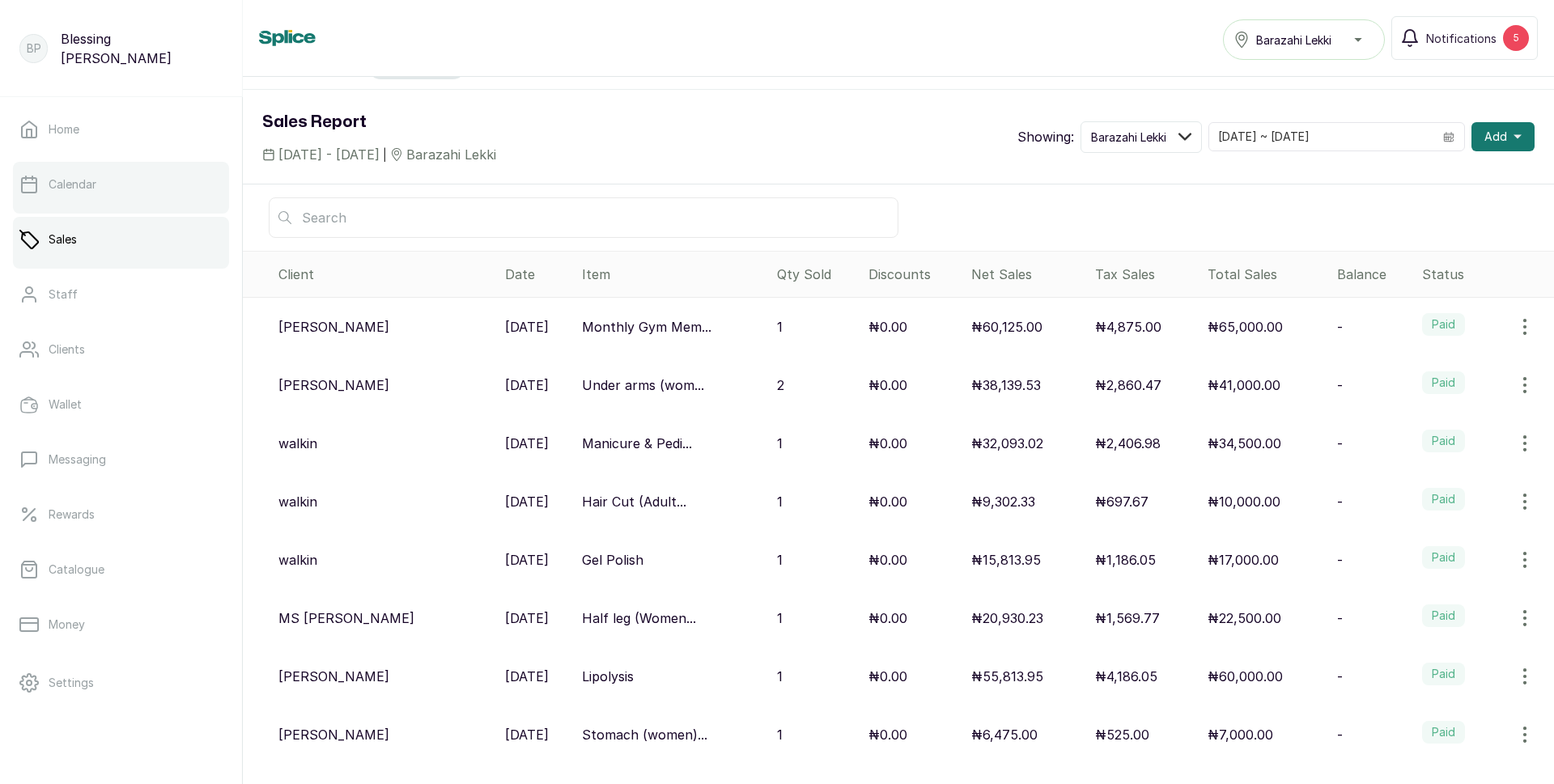
click at [96, 193] on link "Calendar" at bounding box center [121, 184] width 216 height 46
